Goal: Task Accomplishment & Management: Complete application form

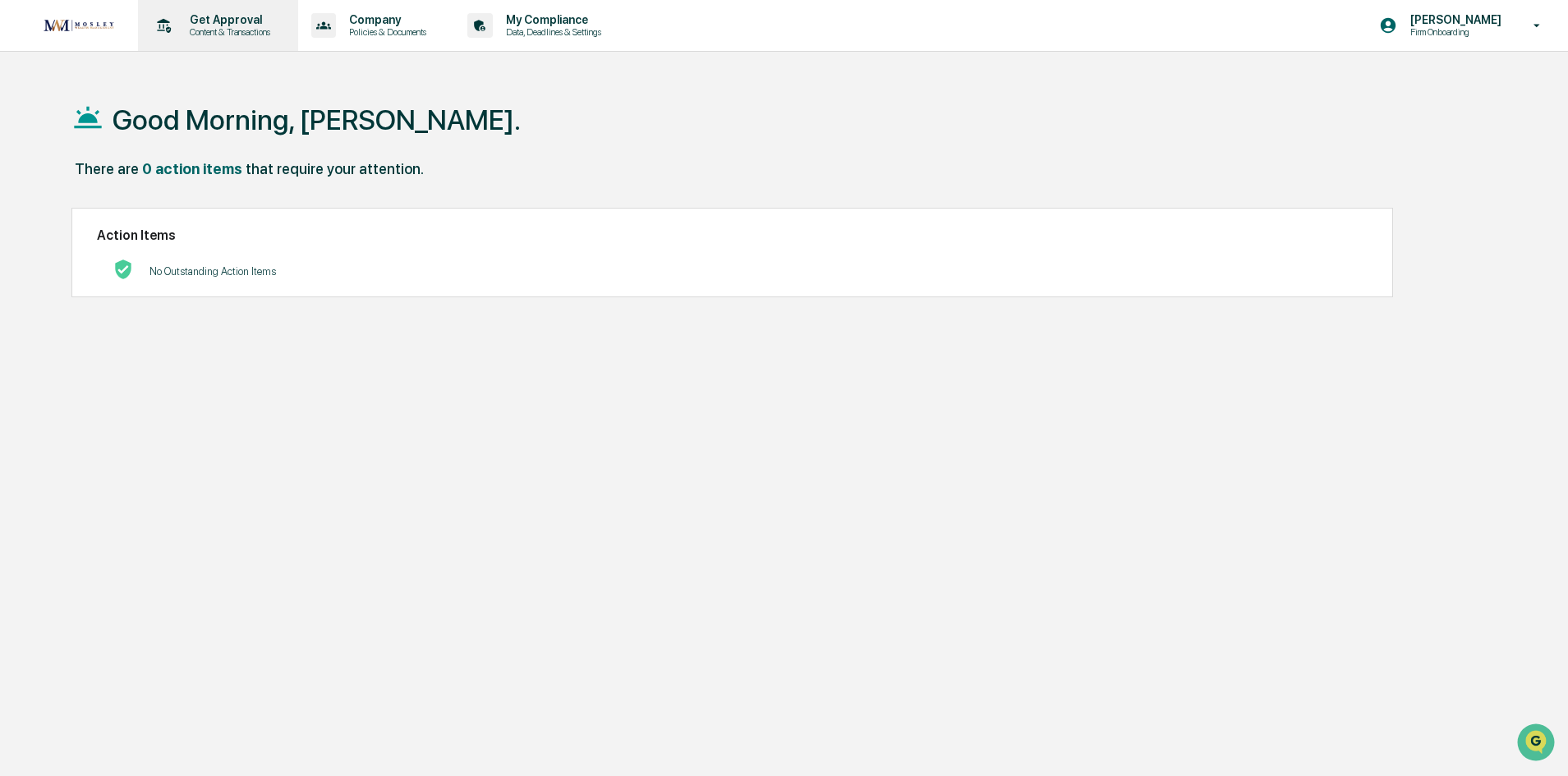
click at [225, 21] on p "Get Approval" at bounding box center [227, 20] width 102 height 13
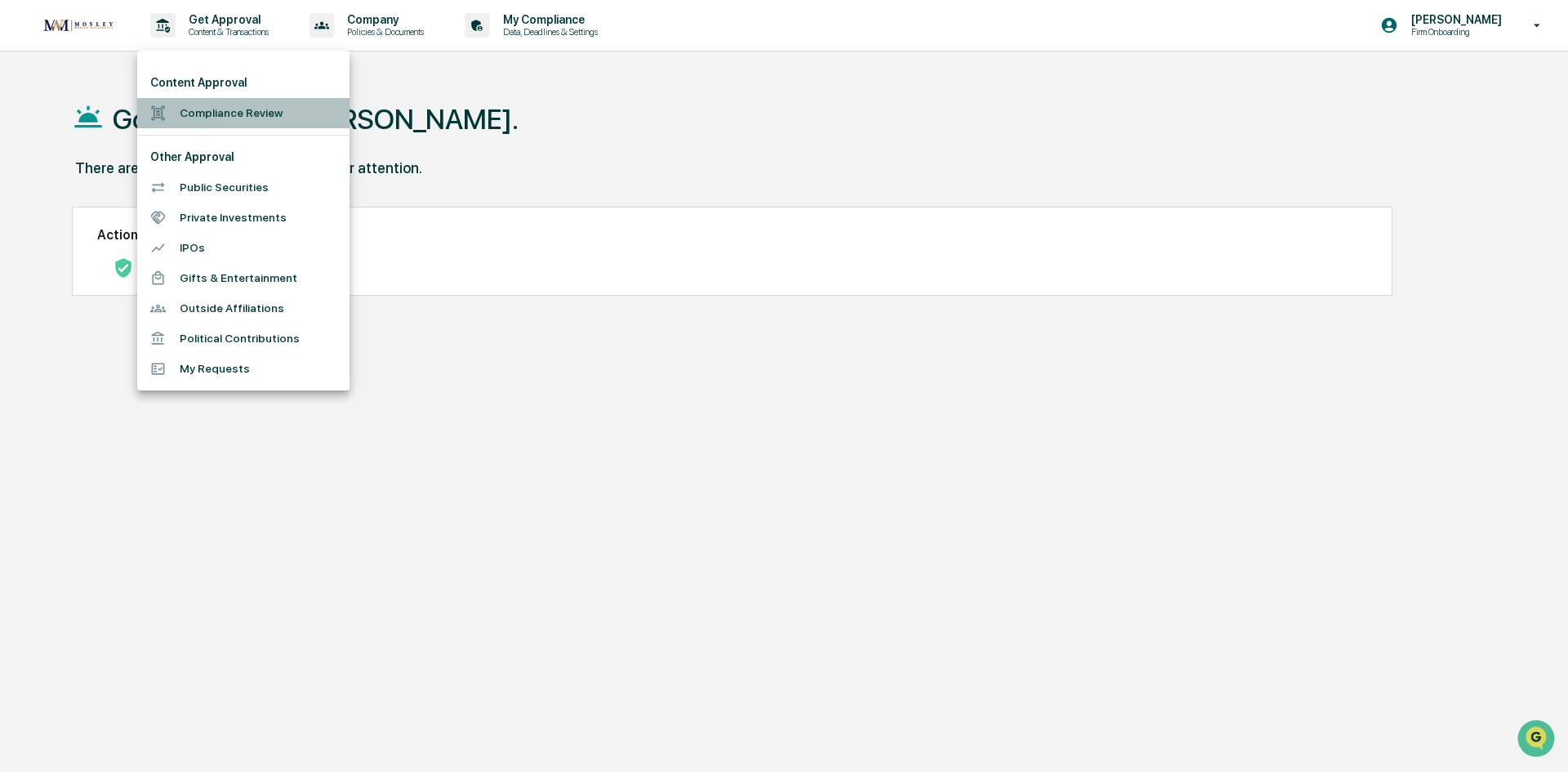
click at [219, 107] on li "Compliance Review" at bounding box center [243, 113] width 213 height 30
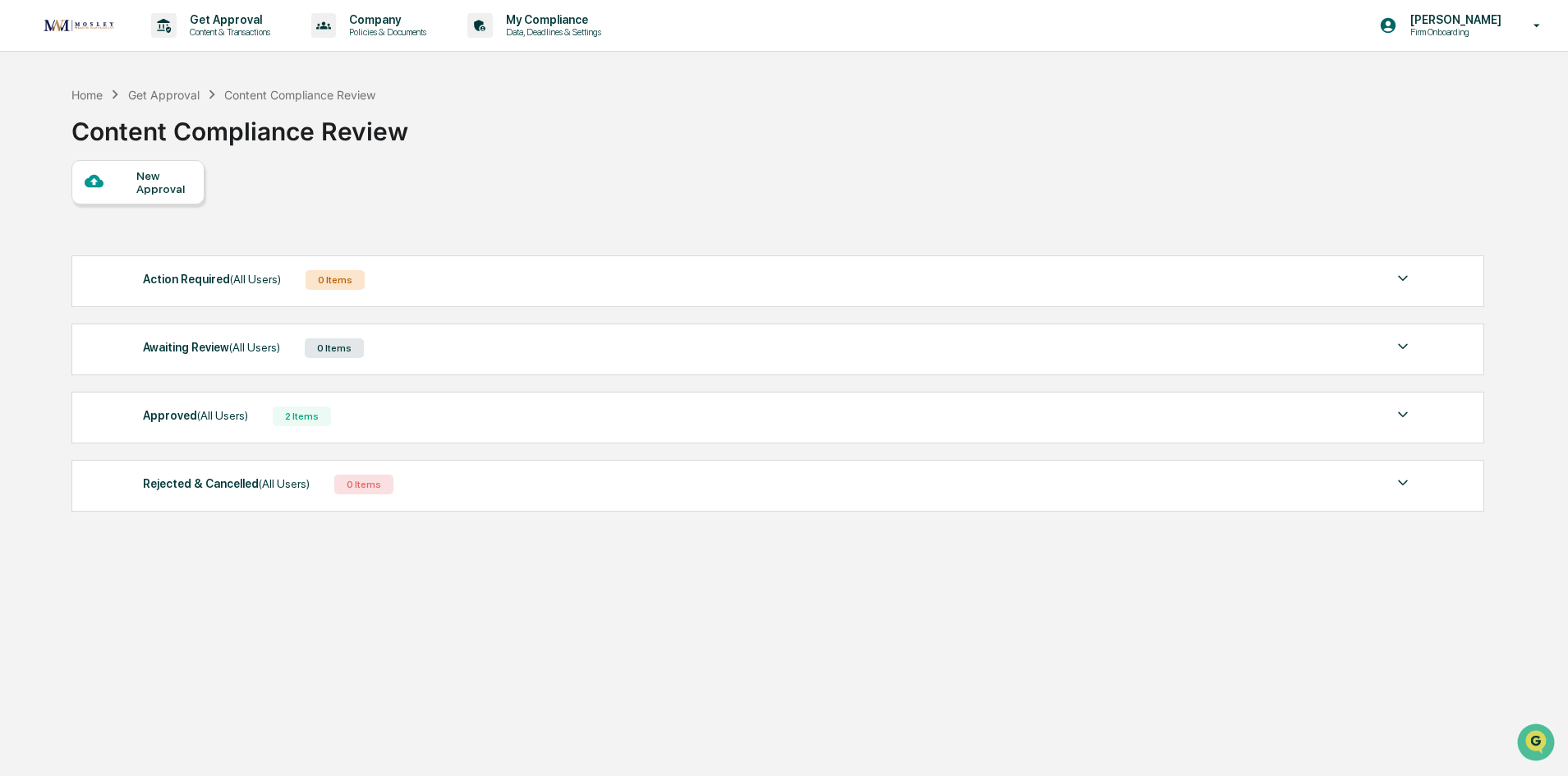
click at [186, 183] on div "New Approval" at bounding box center [163, 182] width 55 height 26
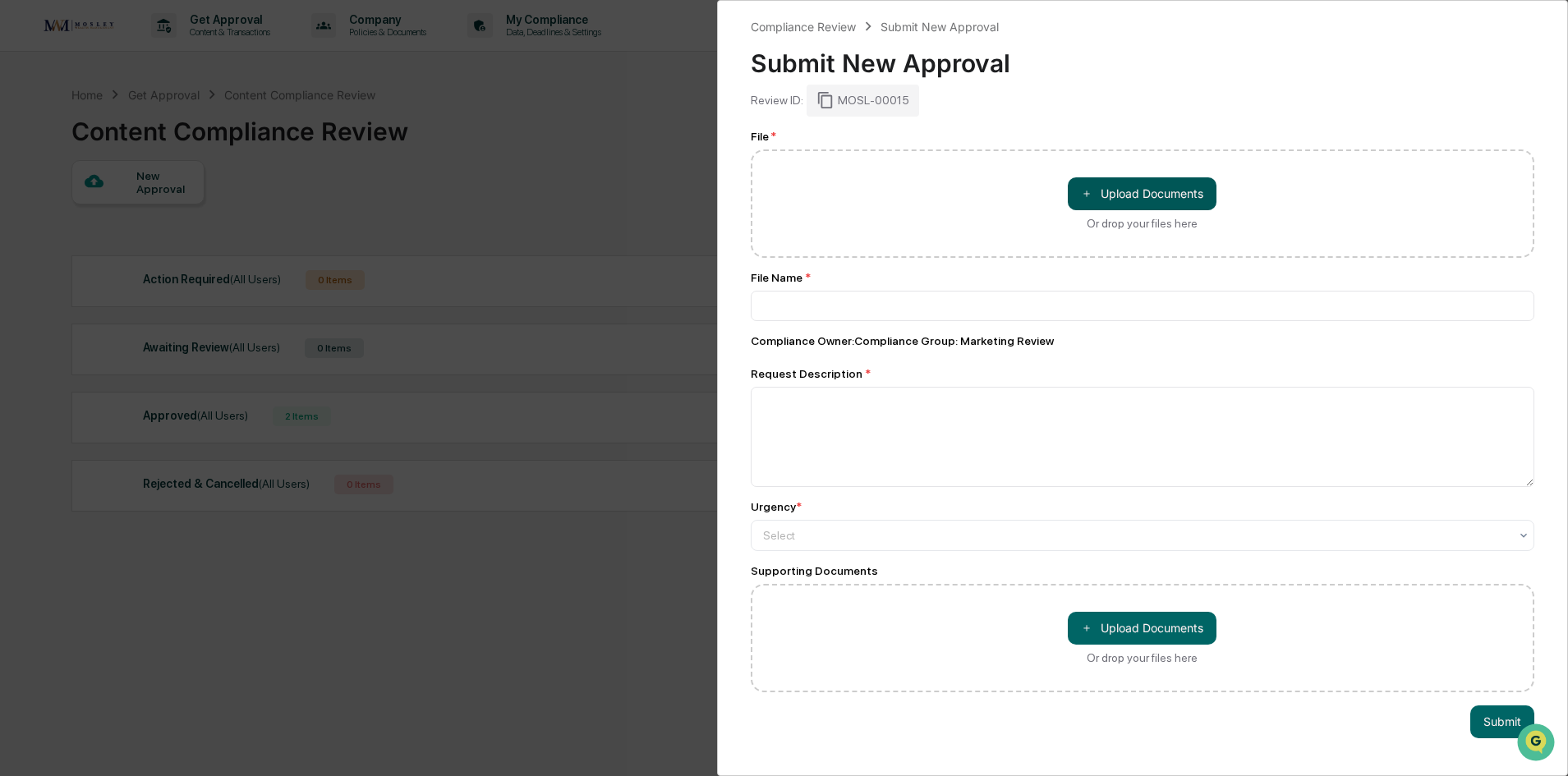
click at [1129, 205] on button "＋ Upload Documents" at bounding box center [1142, 193] width 149 height 33
click at [1153, 204] on button "＋ Upload Documents" at bounding box center [1142, 193] width 149 height 33
type input "**********"
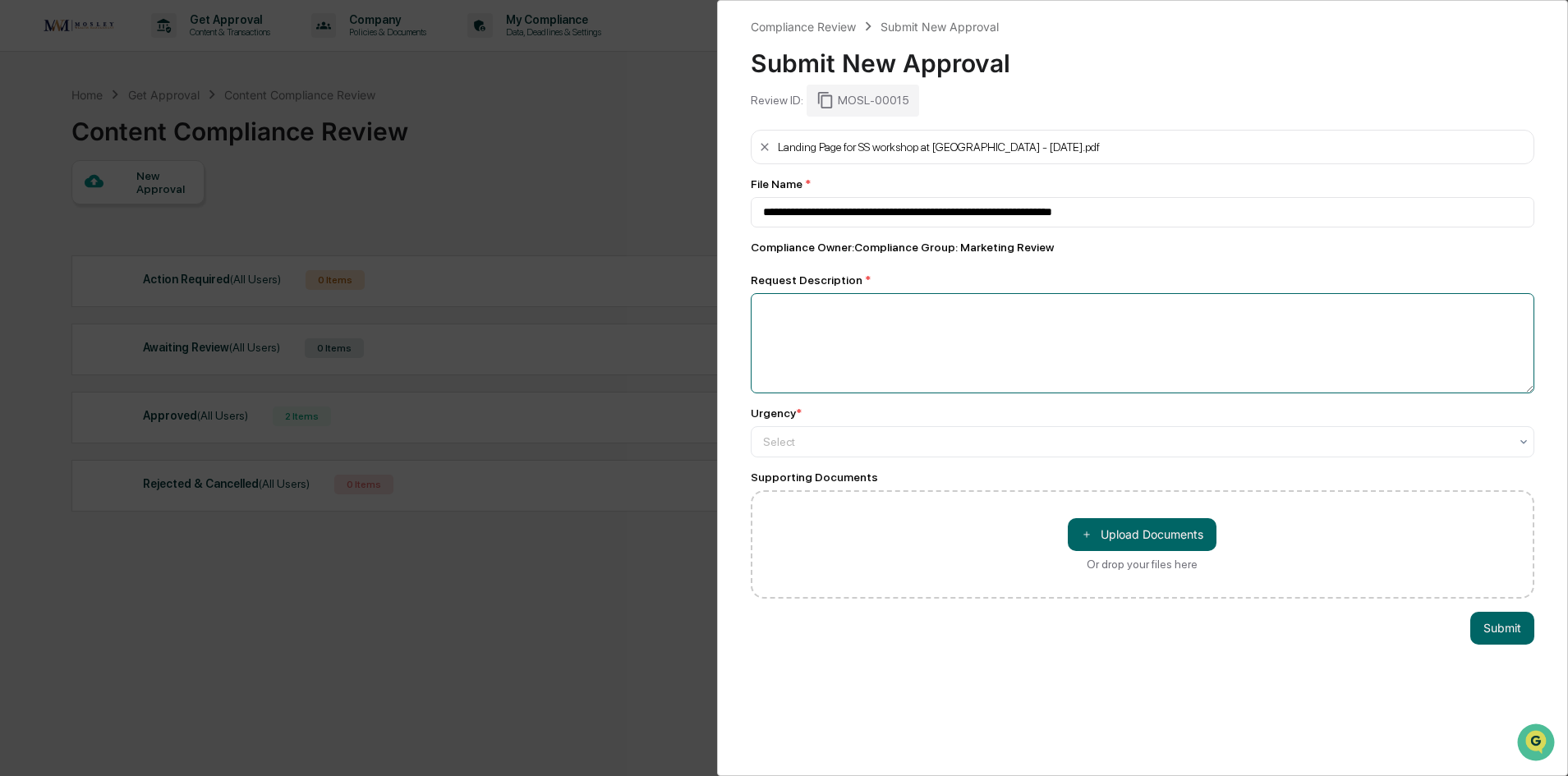
click at [792, 325] on textarea at bounding box center [1143, 344] width 785 height 100
type textarea "**********"
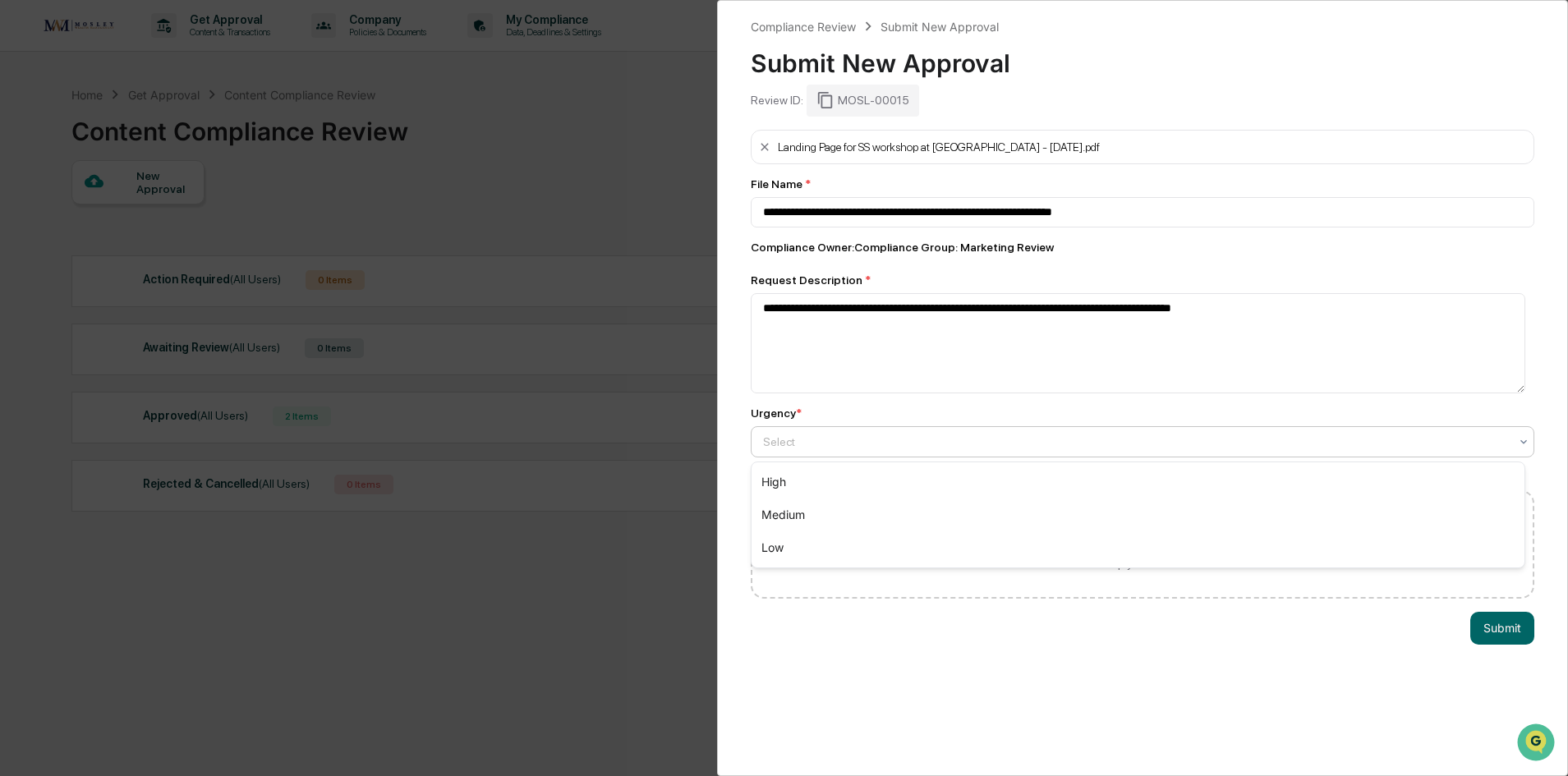
click at [852, 445] on div at bounding box center [1137, 442] width 746 height 16
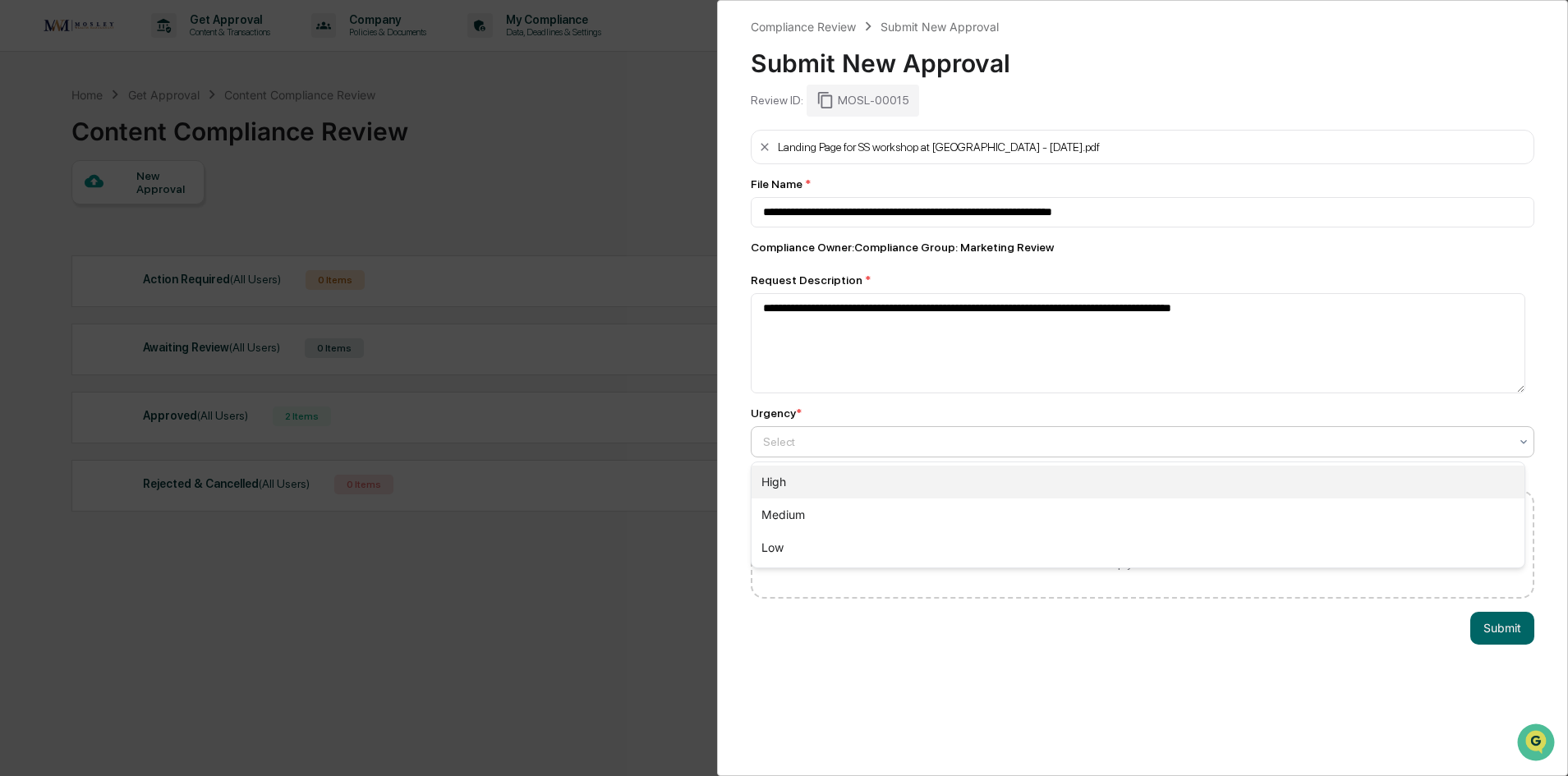
click at [839, 488] on div "High" at bounding box center [1138, 482] width 774 height 33
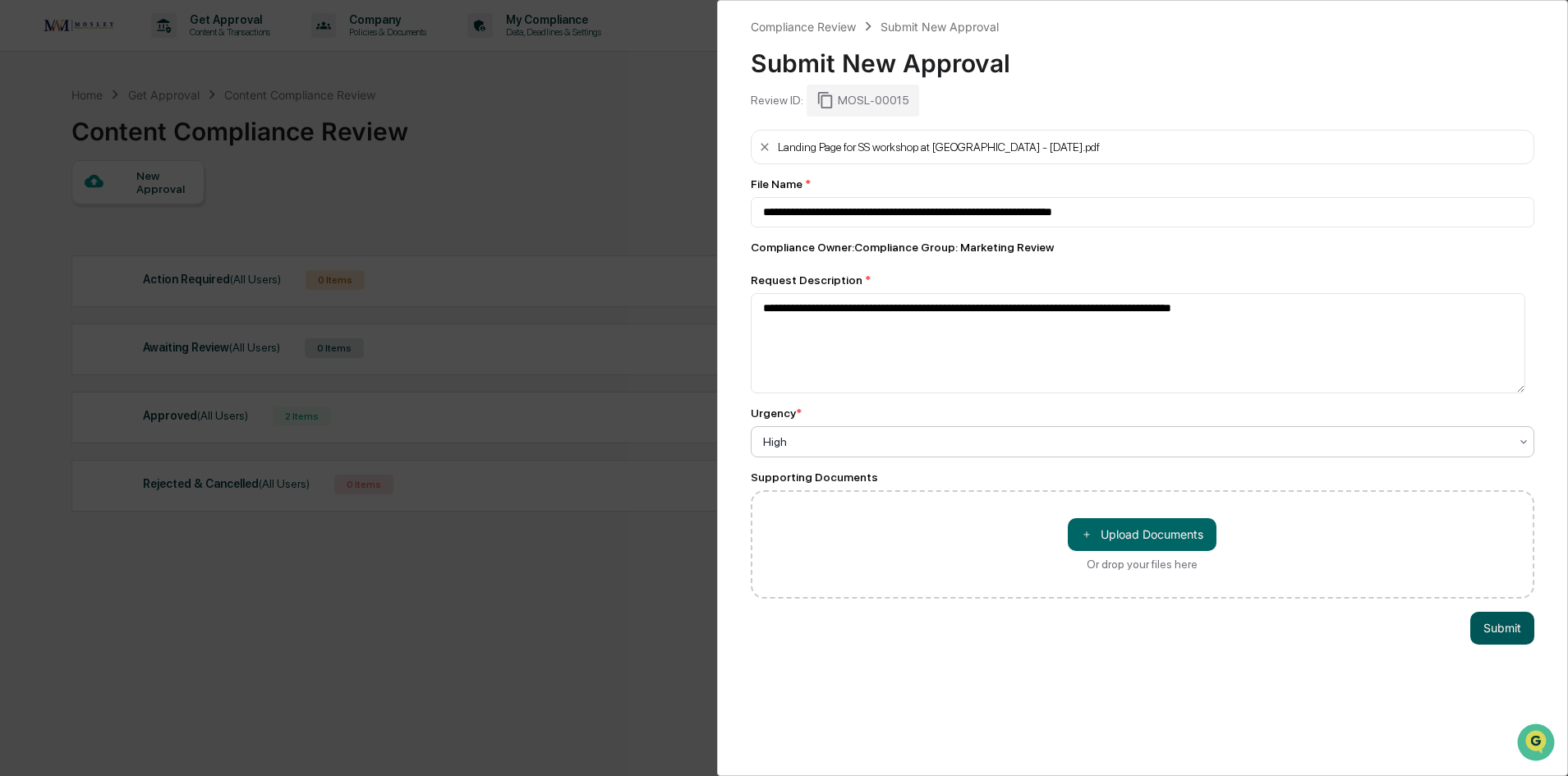
click at [1495, 630] on button "Submit" at bounding box center [1503, 628] width 64 height 33
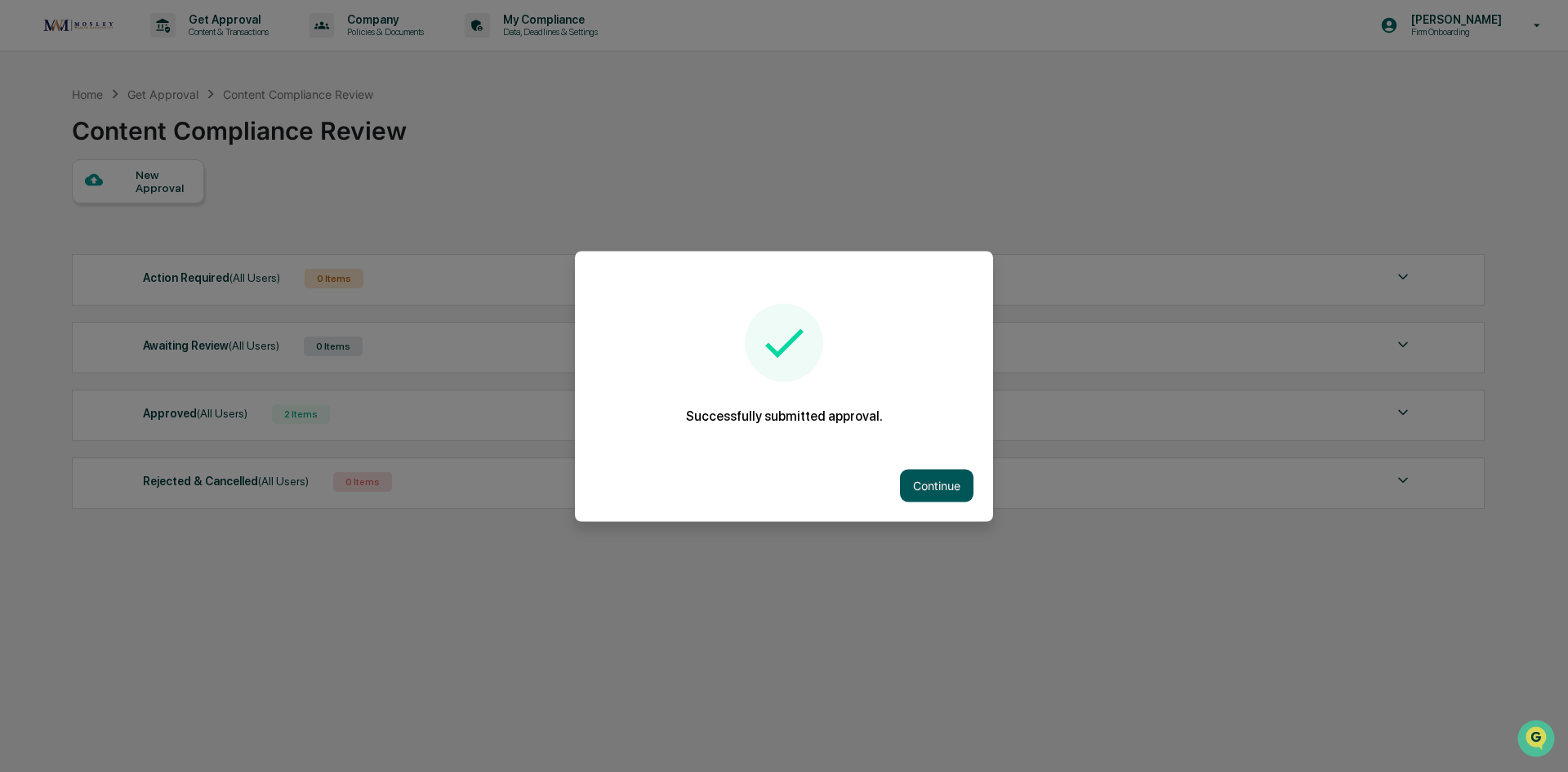
click at [940, 484] on button "Continue" at bounding box center [936, 485] width 74 height 33
